Goal: Navigation & Orientation: Find specific page/section

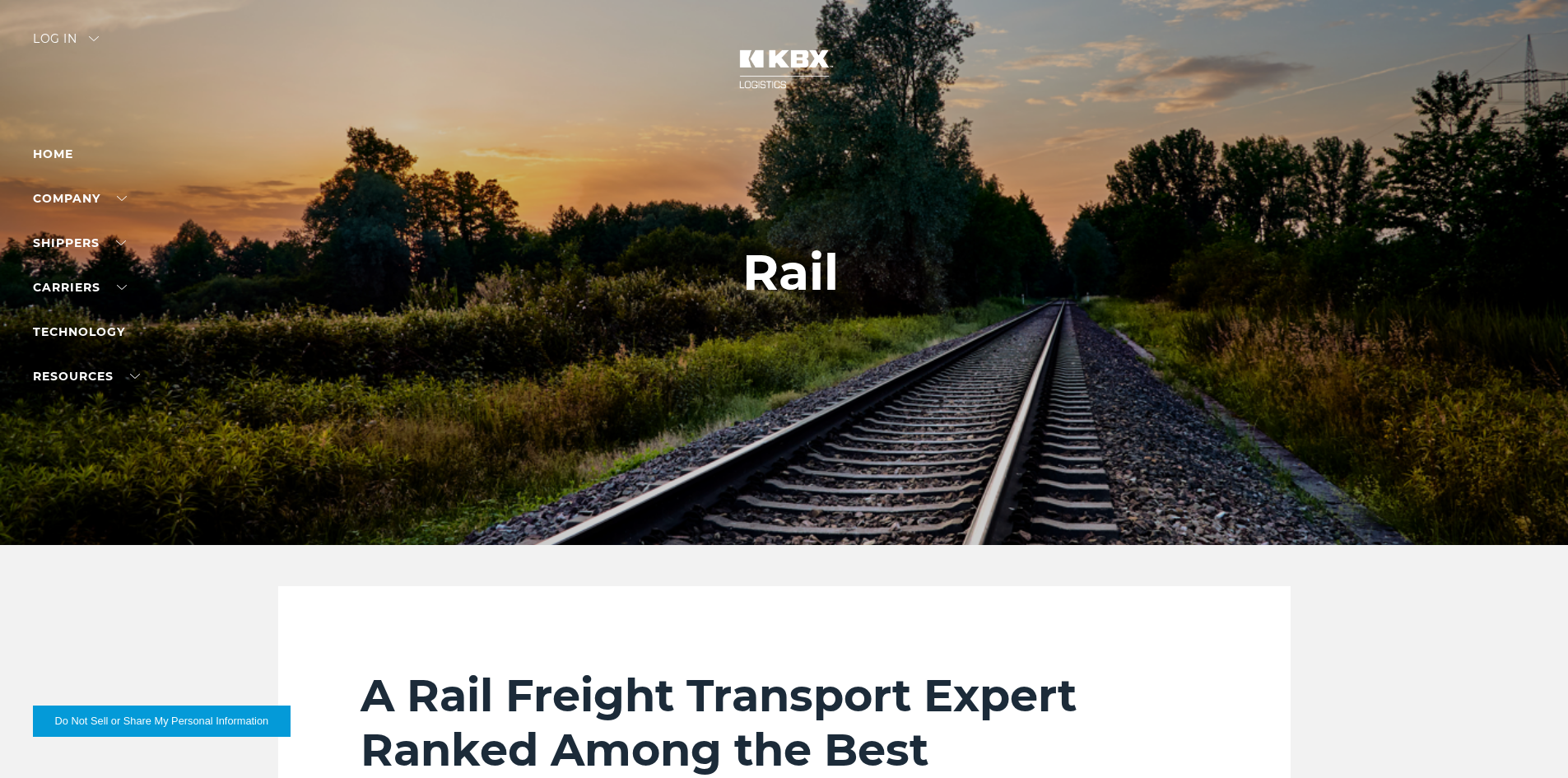
click at [96, 38] on img at bounding box center [93, 39] width 9 height 5
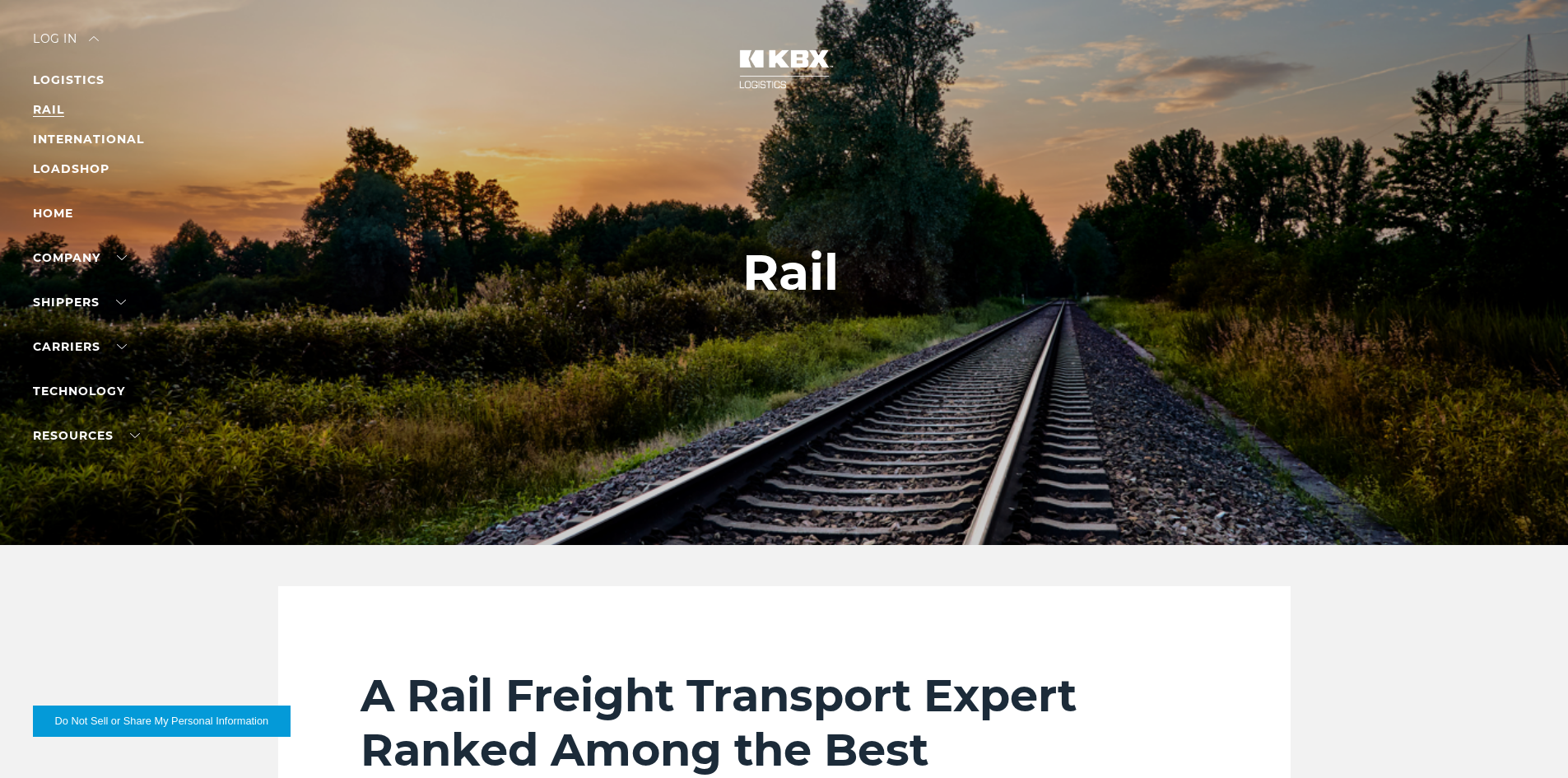
click at [58, 110] on link "RAIL" at bounding box center [48, 109] width 31 height 15
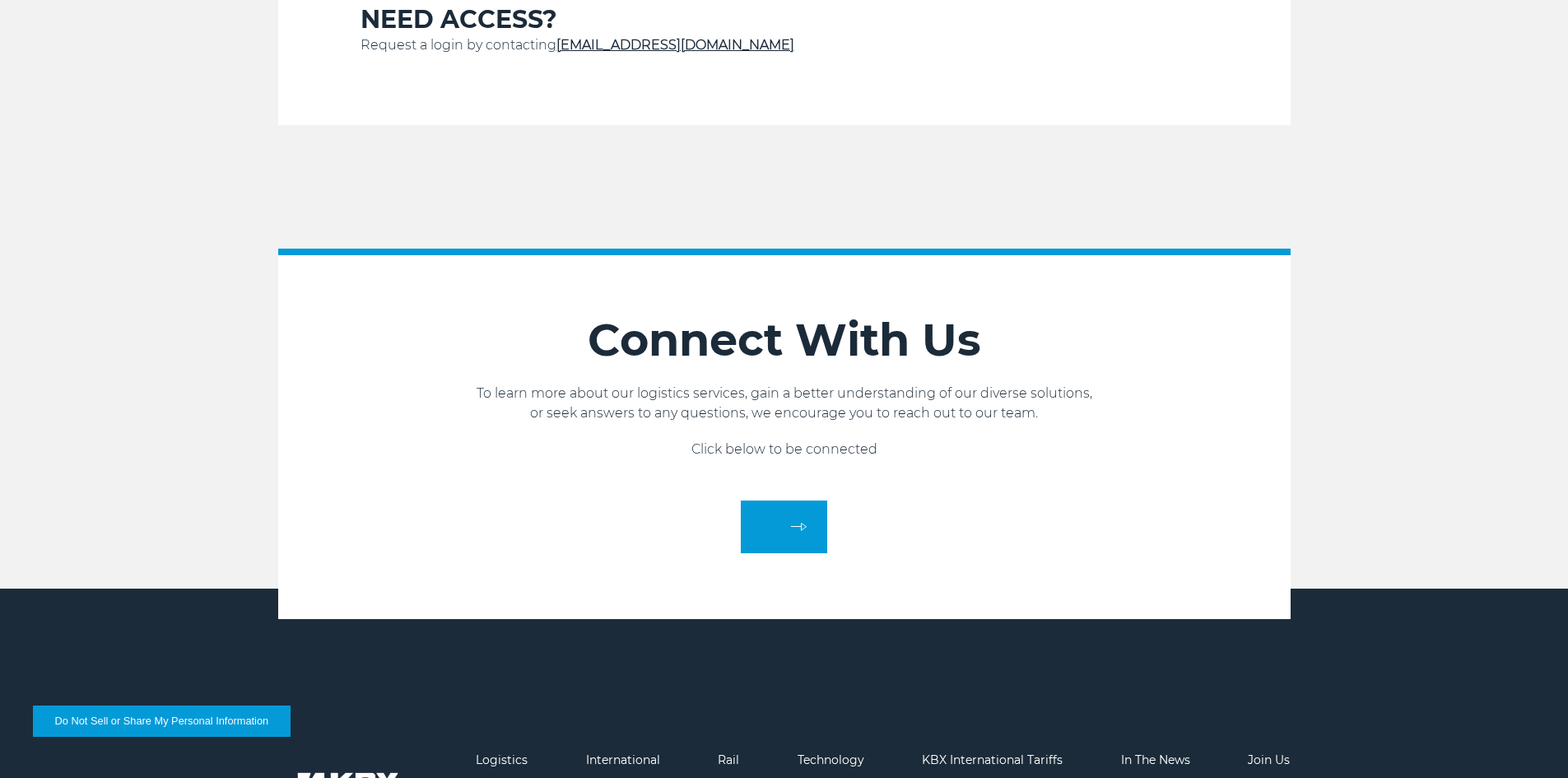
scroll to position [289, 0]
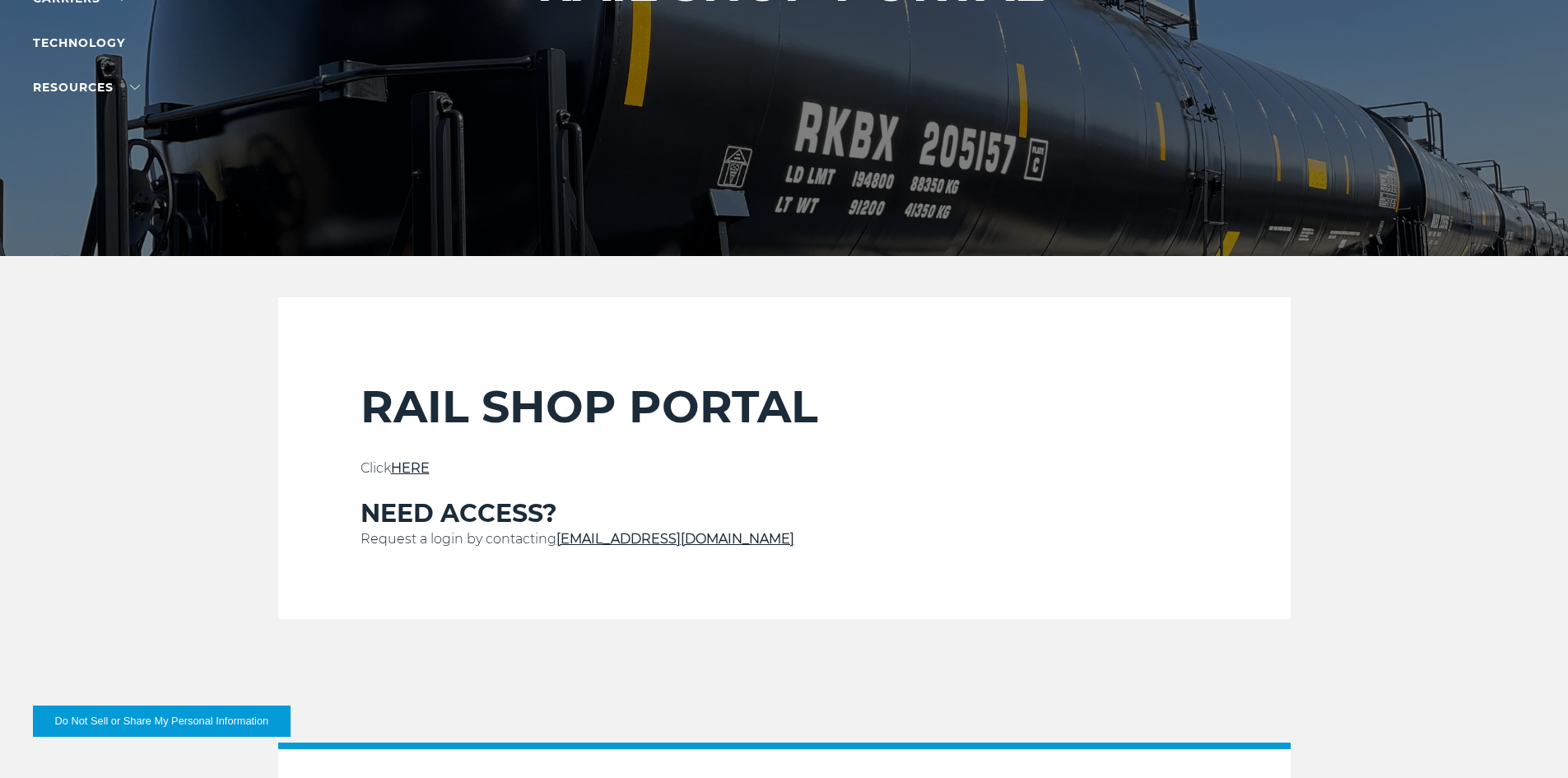
click at [416, 462] on link "HERE" at bounding box center [410, 468] width 39 height 16
